Goal: Information Seeking & Learning: Find specific fact

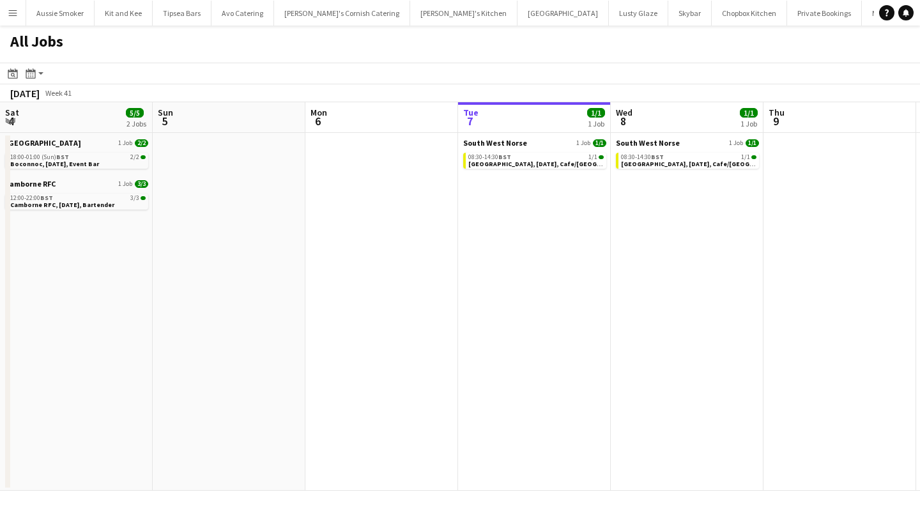
scroll to position [0, 305]
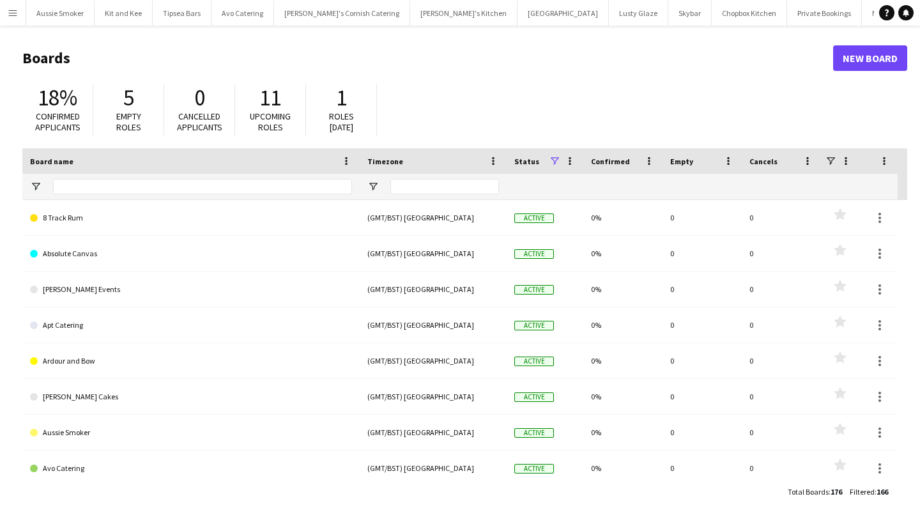
click at [13, 10] on app-icon "Menu" at bounding box center [13, 13] width 10 height 10
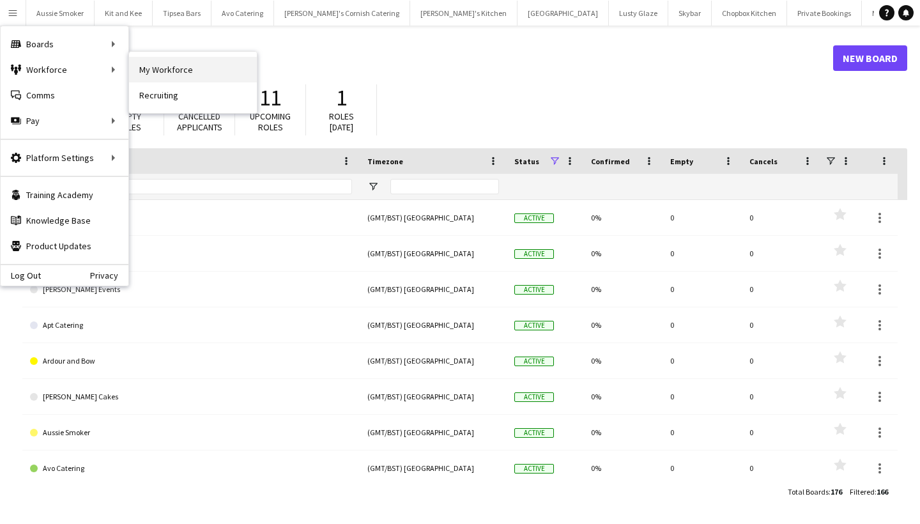
click at [148, 68] on link "My Workforce" at bounding box center [193, 70] width 128 height 26
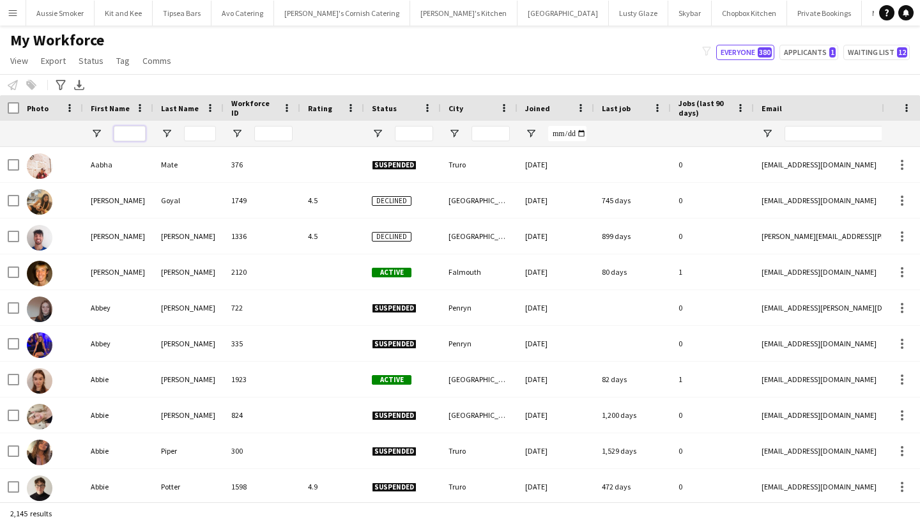
click at [126, 128] on input "First Name Filter Input" at bounding box center [130, 133] width 32 height 15
type input "*****"
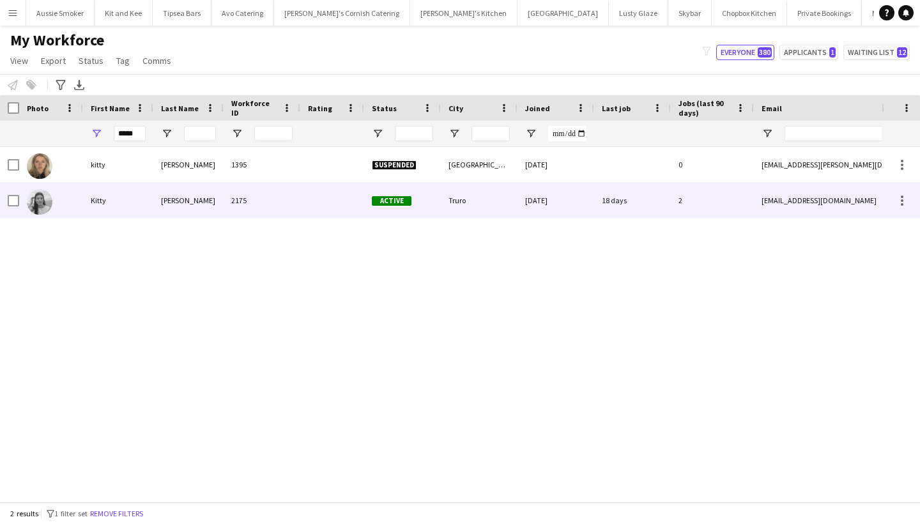
click at [135, 206] on div "Kitty" at bounding box center [118, 200] width 70 height 35
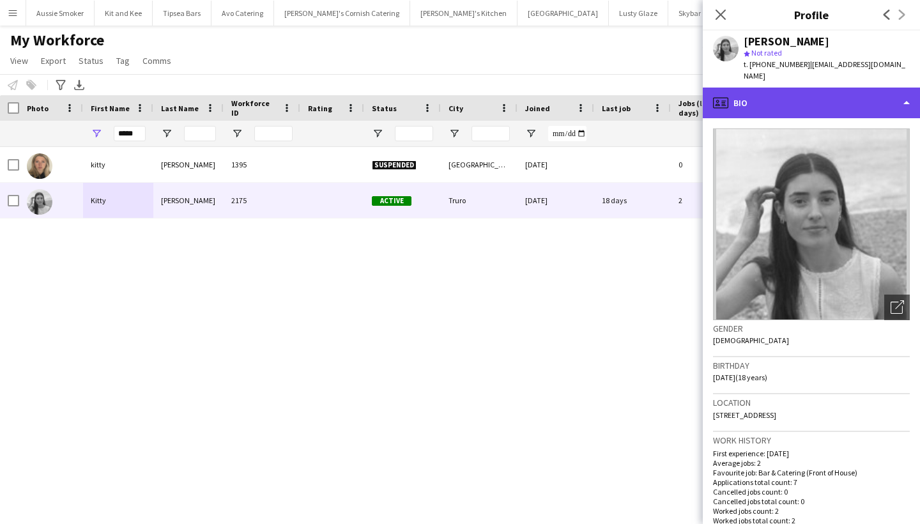
click at [885, 90] on div "profile Bio" at bounding box center [811, 103] width 217 height 31
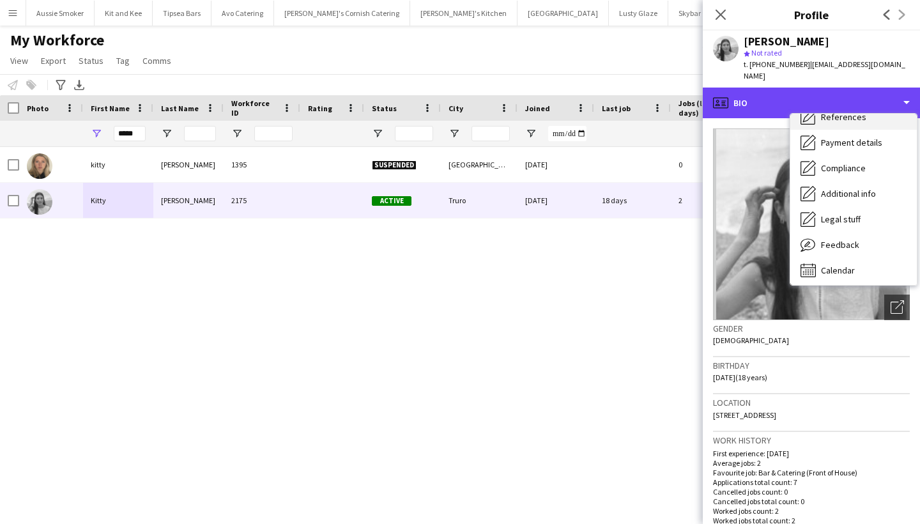
scroll to position [146, 0]
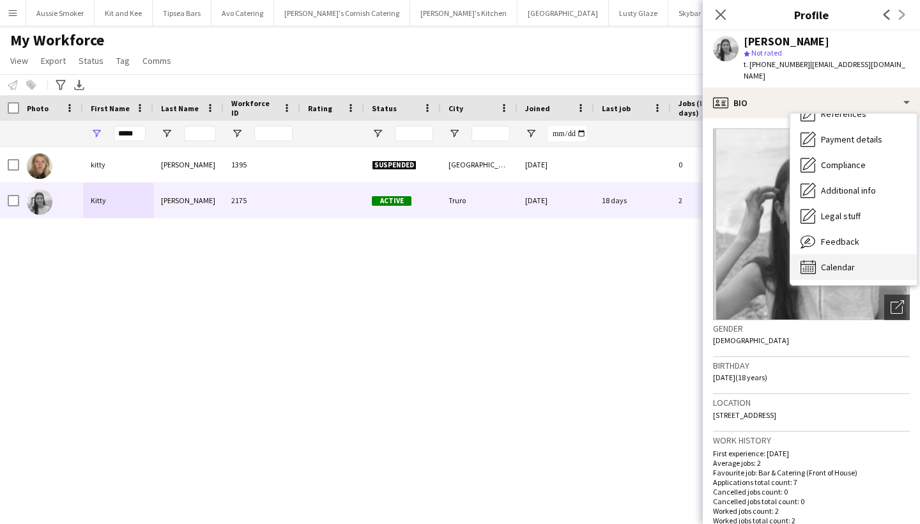
click at [843, 261] on span "Calendar" at bounding box center [838, 266] width 34 height 11
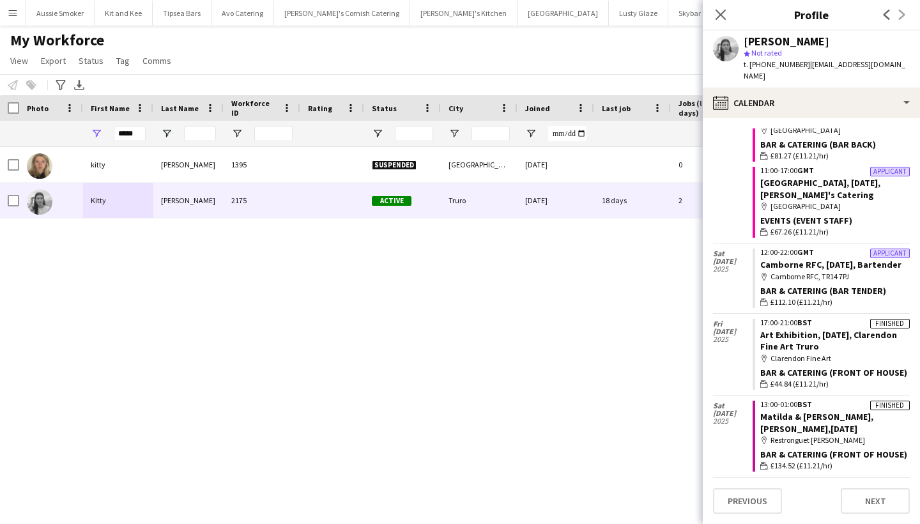
scroll to position [230, 0]
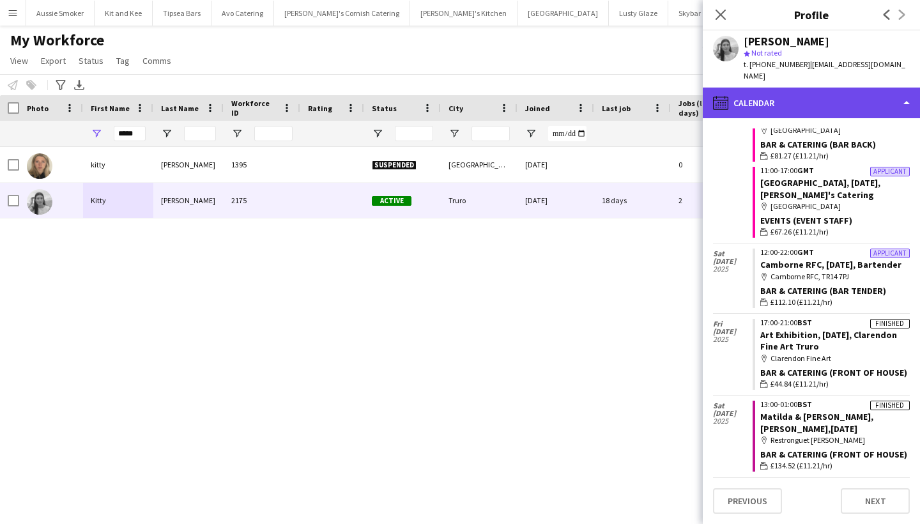
click at [789, 91] on div "calendar-full Calendar" at bounding box center [811, 103] width 217 height 31
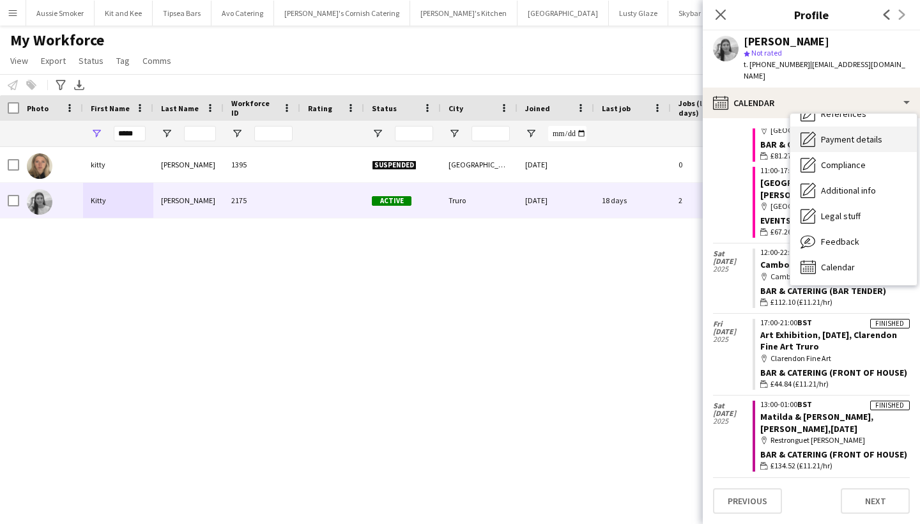
click at [837, 134] on span "Payment details" at bounding box center [851, 139] width 61 height 11
